Goal: Task Accomplishment & Management: Manage account settings

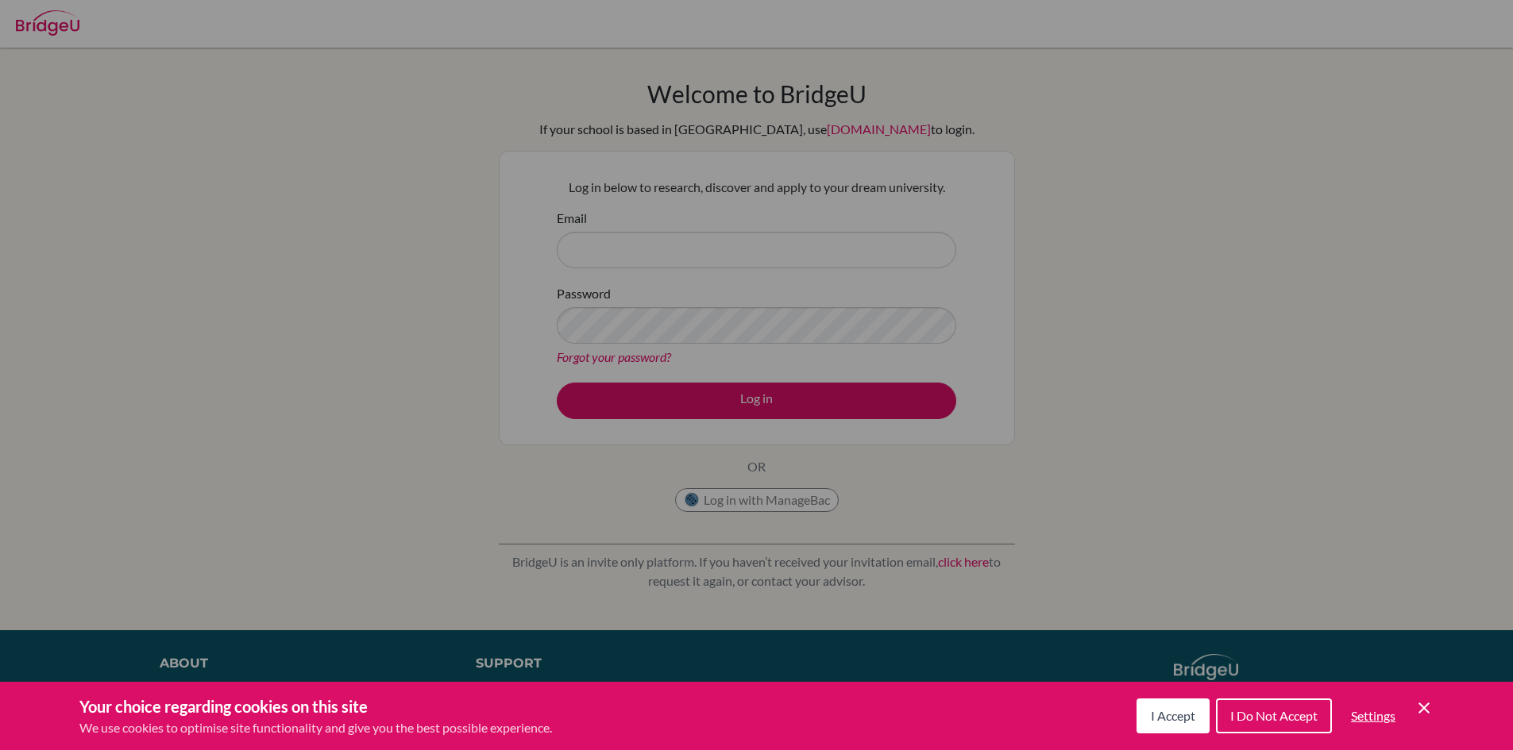
click at [1146, 712] on button "I Accept" at bounding box center [1172, 716] width 73 height 35
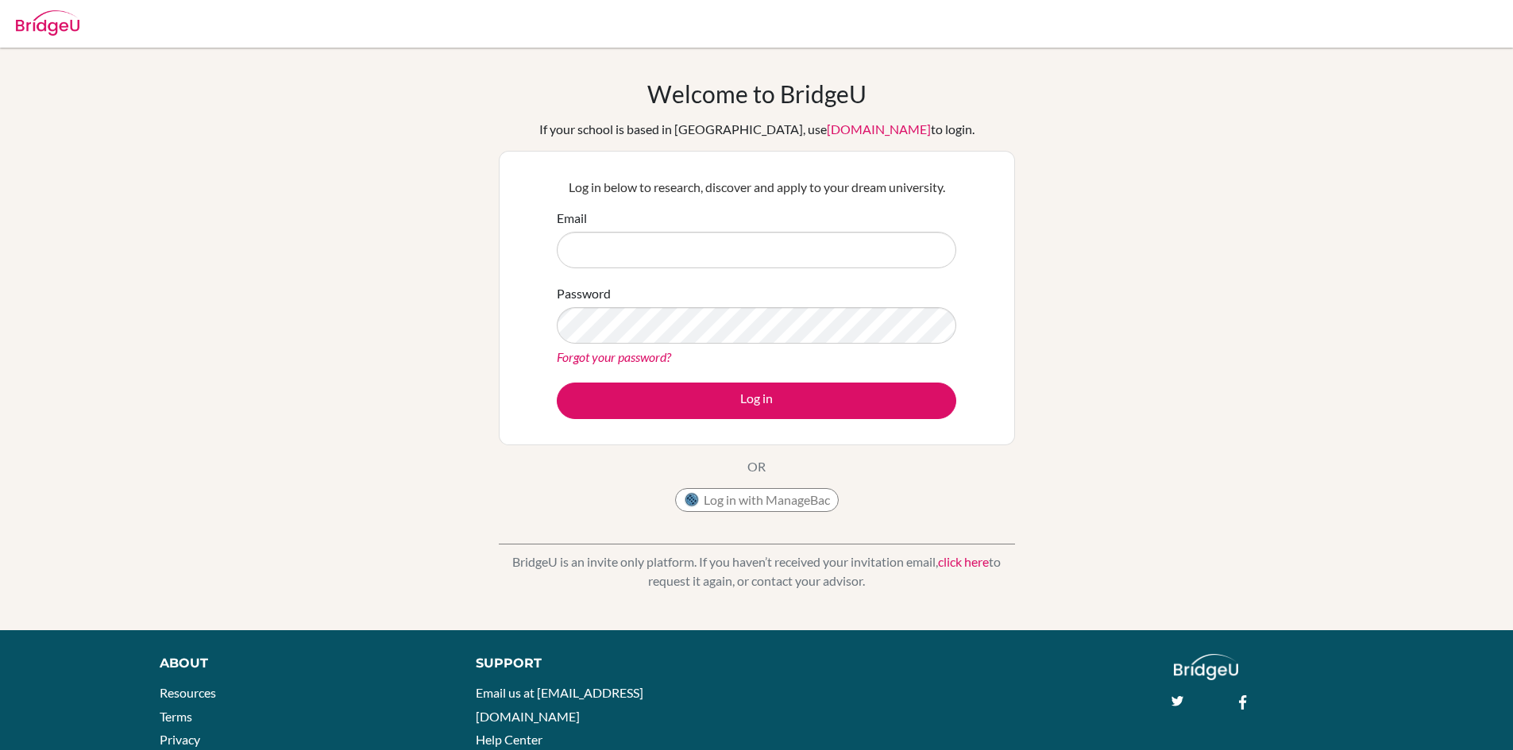
click at [614, 355] on link "Forgot your password?" at bounding box center [614, 356] width 114 height 15
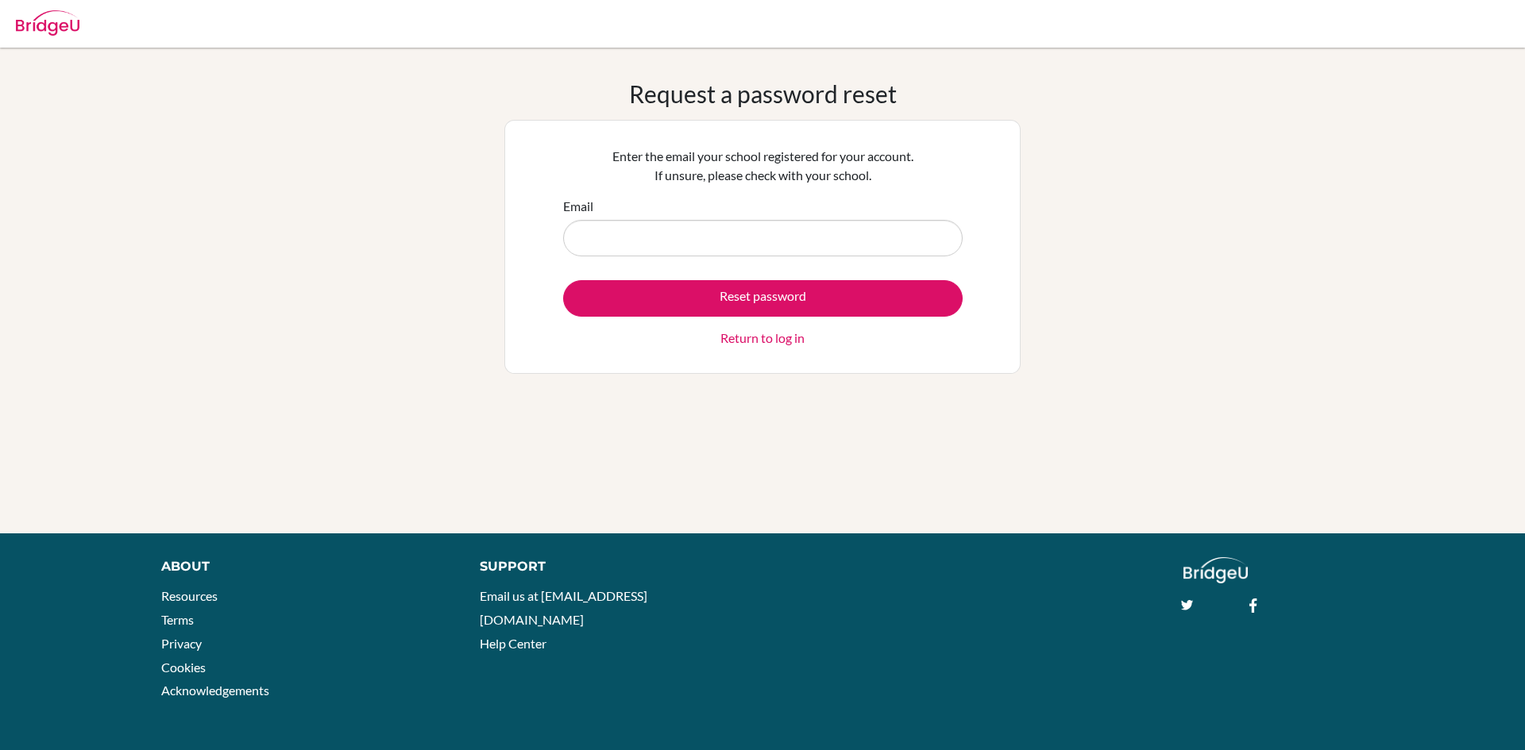
click at [642, 245] on input "Email" at bounding box center [762, 238] width 399 height 37
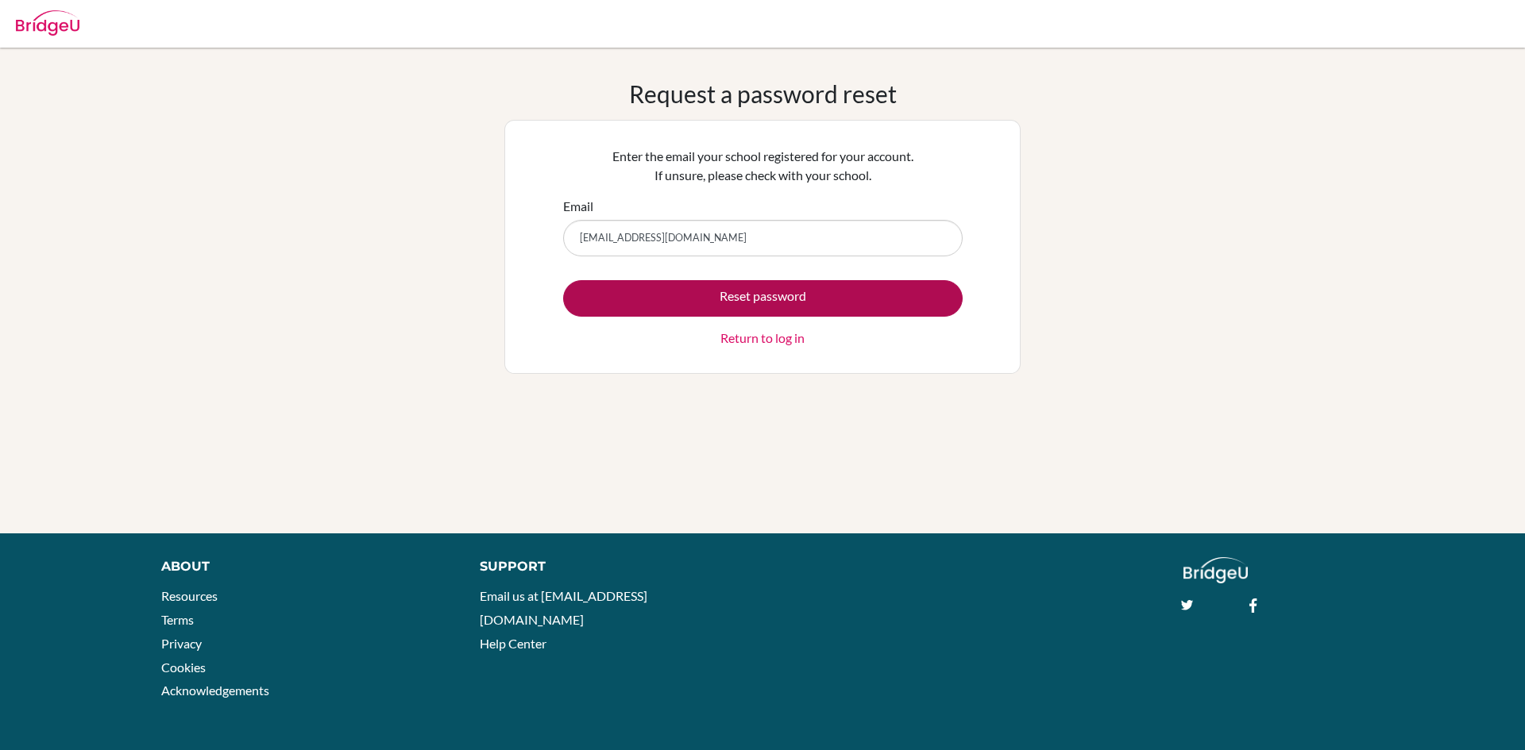
type input "barkat6581@vivekhighschool.onmicrosoft.com"
click at [763, 305] on button "Reset password" at bounding box center [762, 298] width 399 height 37
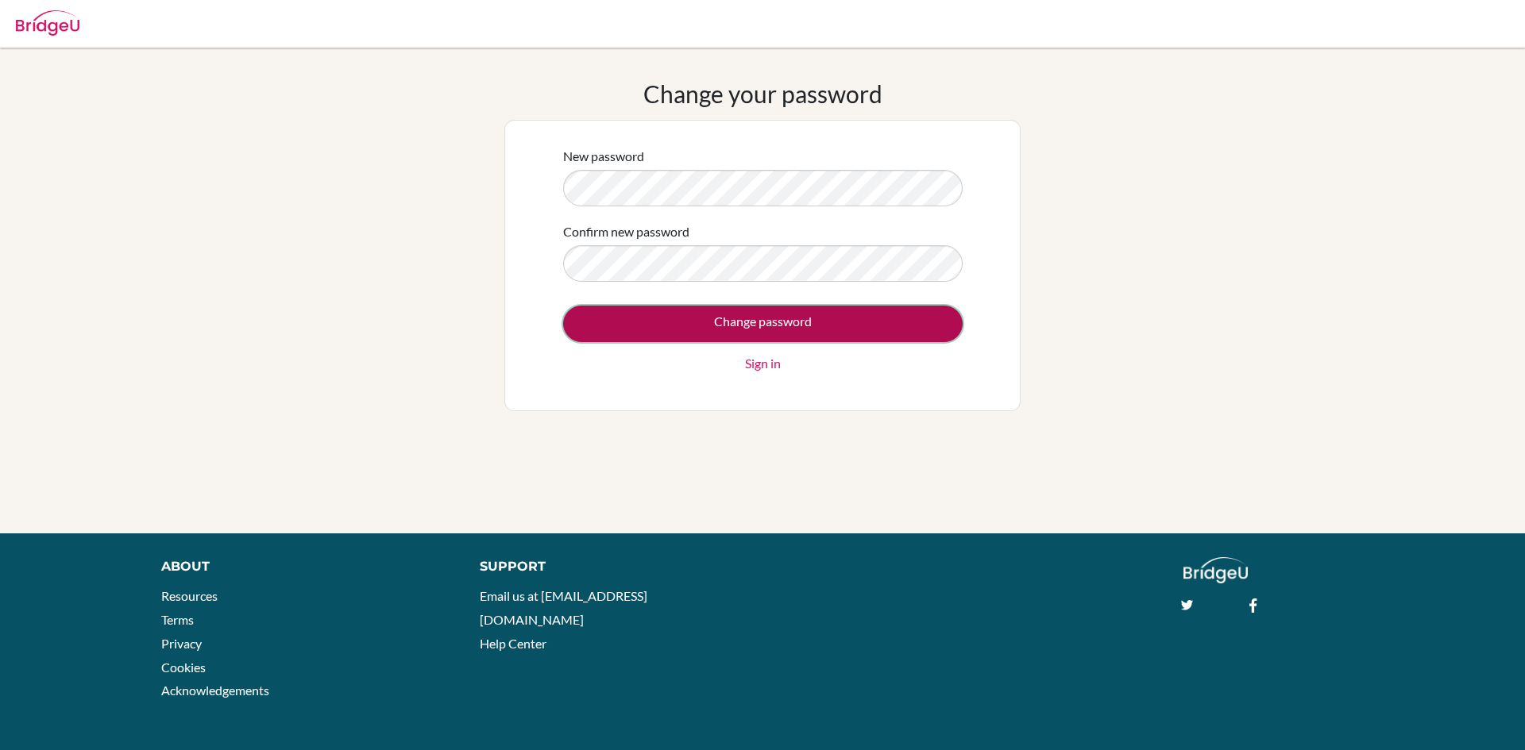
click at [727, 325] on input "Change password" at bounding box center [762, 324] width 399 height 37
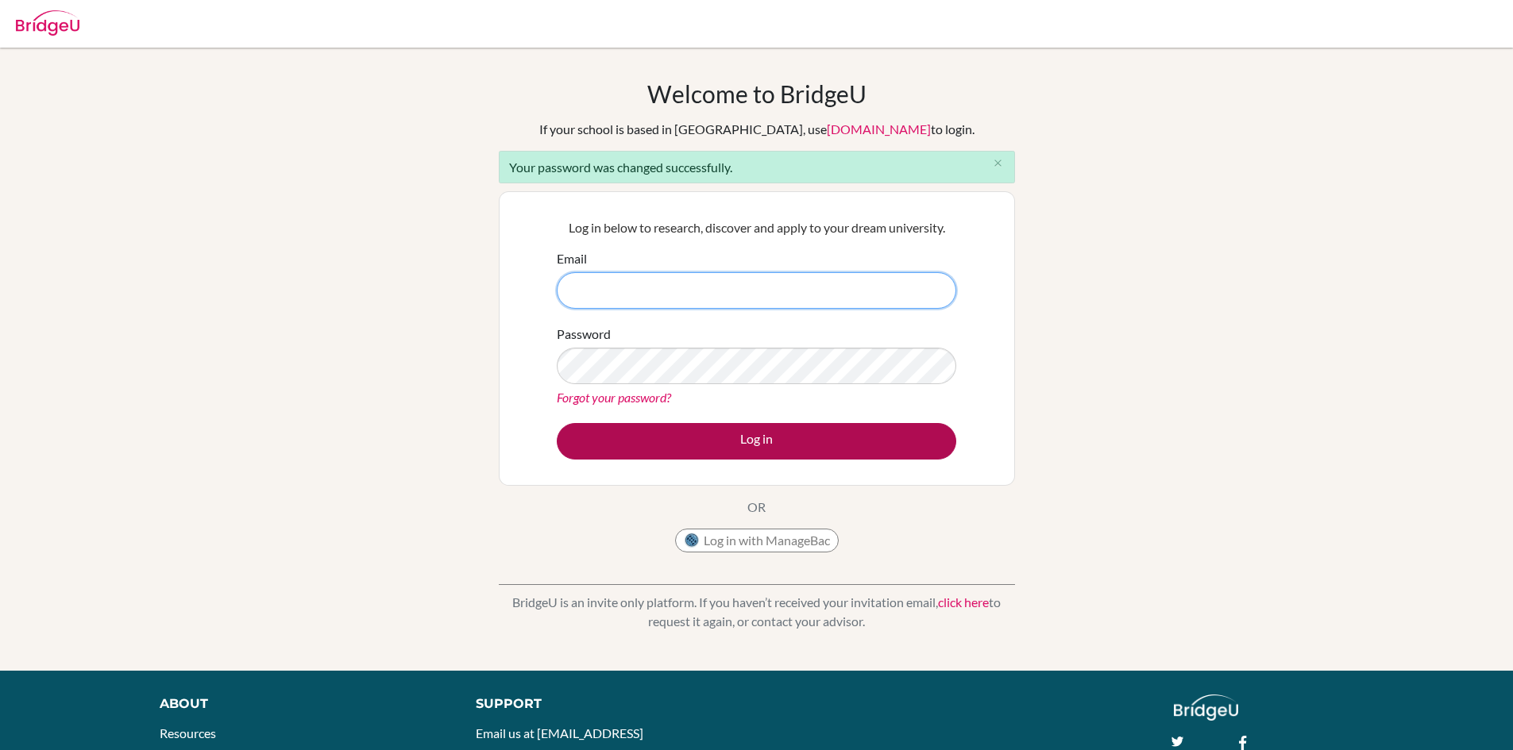
type input "barkat6581@vivekhighschool.onmicrosoft.com"
click at [679, 450] on button "Log in" at bounding box center [756, 441] width 399 height 37
